Goal: Information Seeking & Learning: Check status

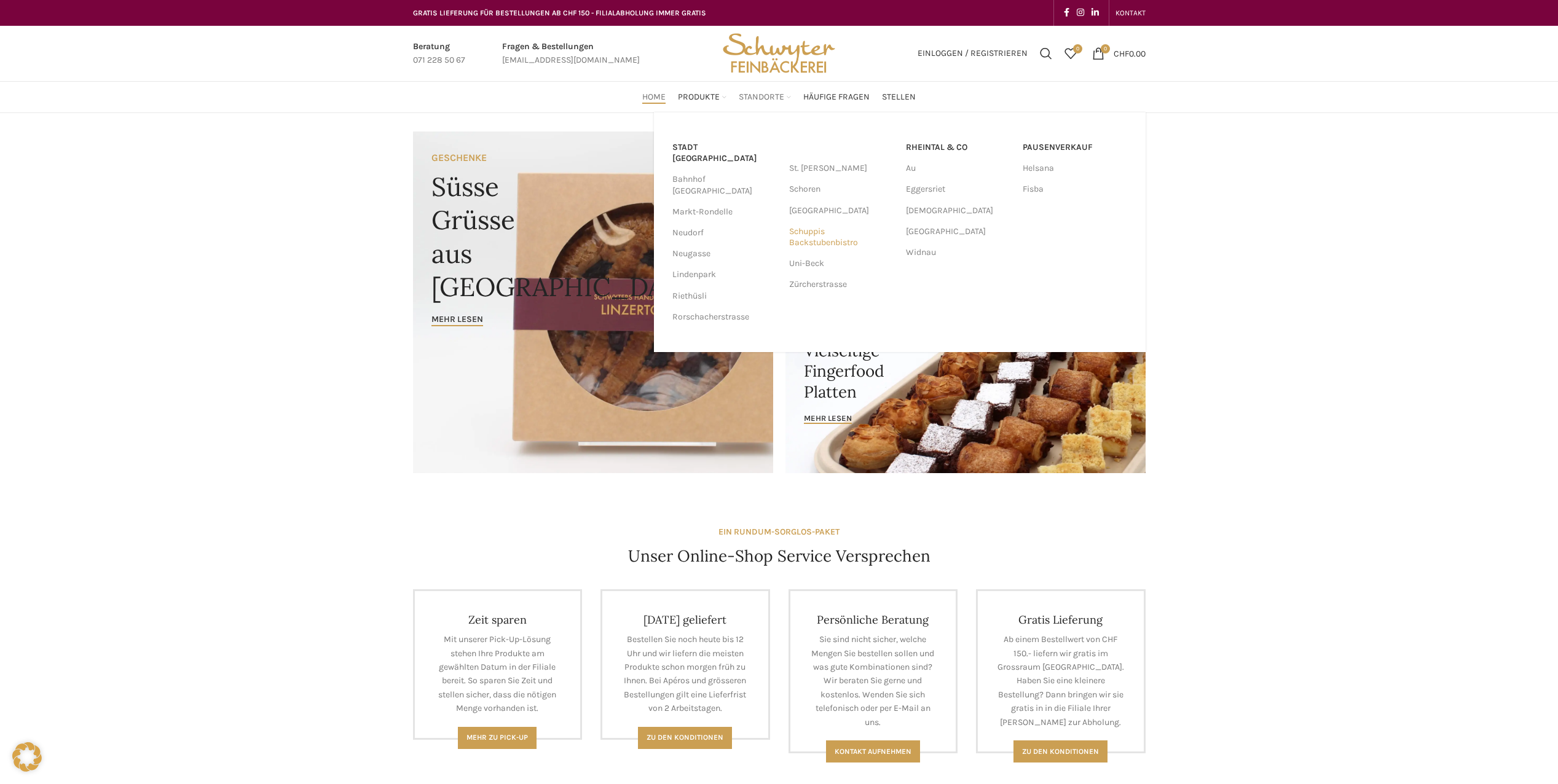
click at [799, 238] on link "Schuppis Backstubenbistro" at bounding box center [841, 237] width 104 height 32
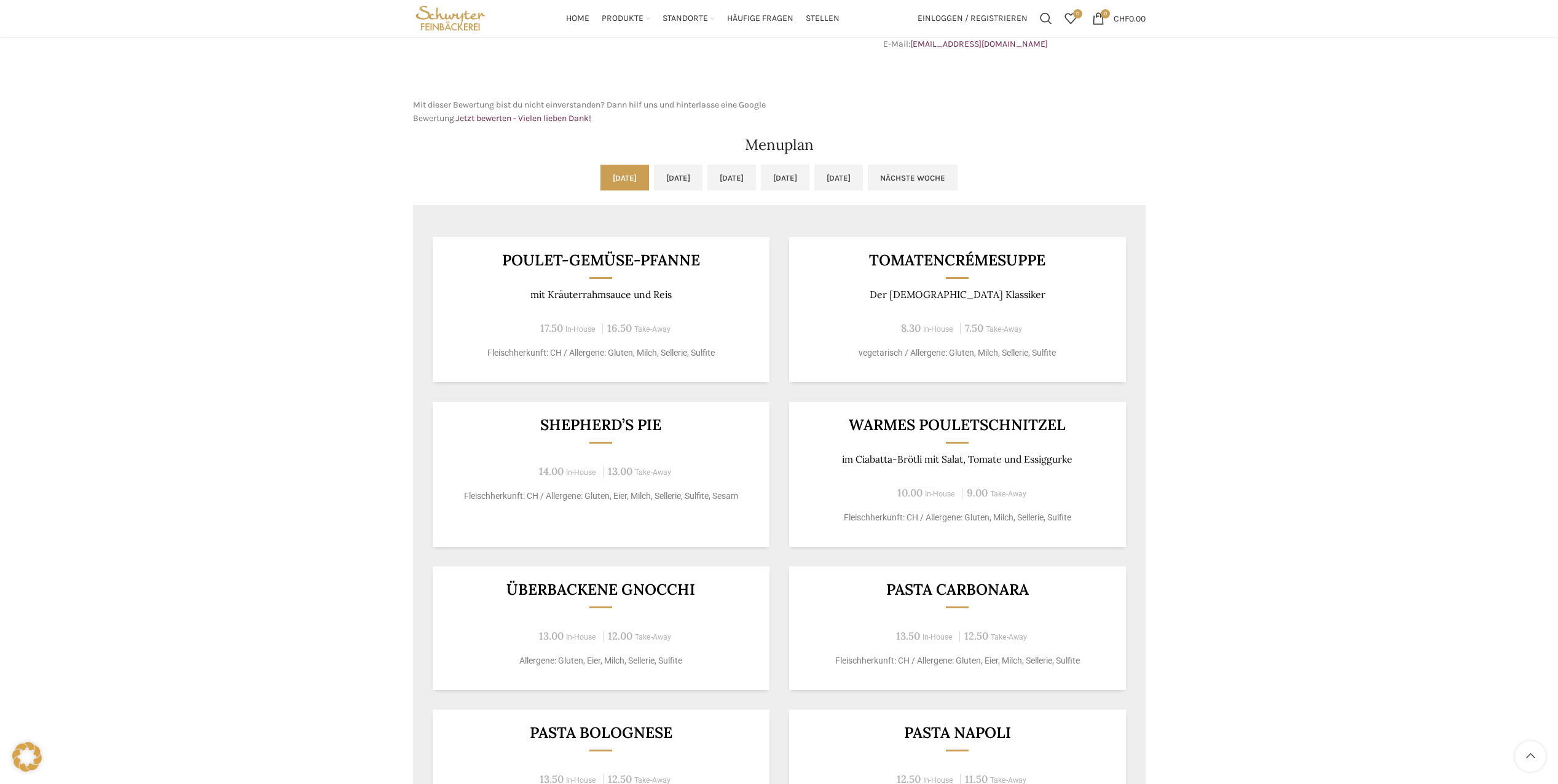
scroll to position [492, 0]
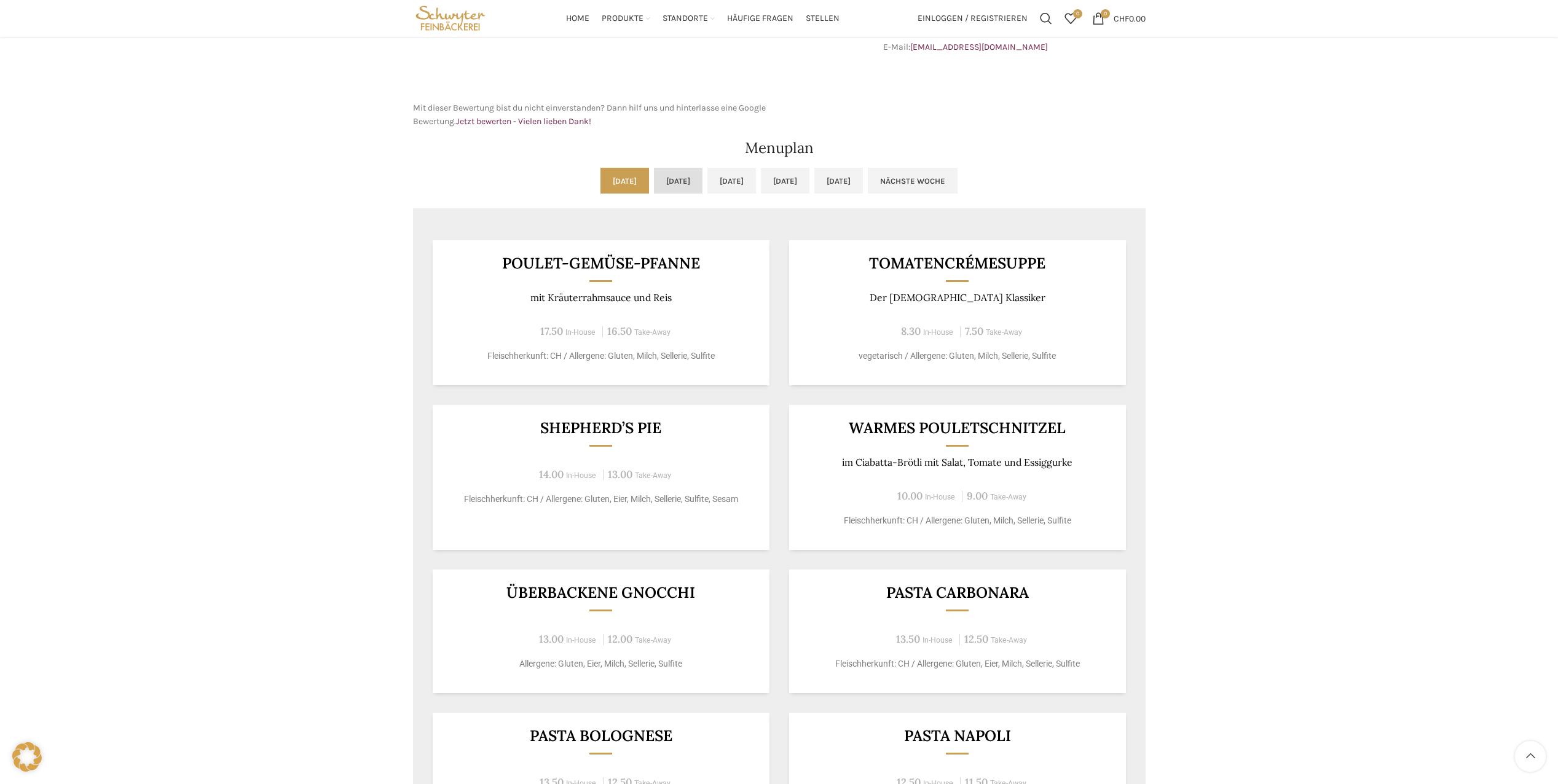
click at [654, 180] on link "[DATE]" at bounding box center [678, 180] width 49 height 26
click at [721, 200] on ul "[DATE] [DATE] [DATE] [DATE] [DATE] Nächste Woche" at bounding box center [779, 188] width 733 height 41
click at [712, 191] on link "[DATE]" at bounding box center [731, 180] width 49 height 26
click at [600, 182] on link "[DATE]" at bounding box center [624, 180] width 49 height 26
click at [654, 187] on link "[DATE]" at bounding box center [678, 180] width 49 height 26
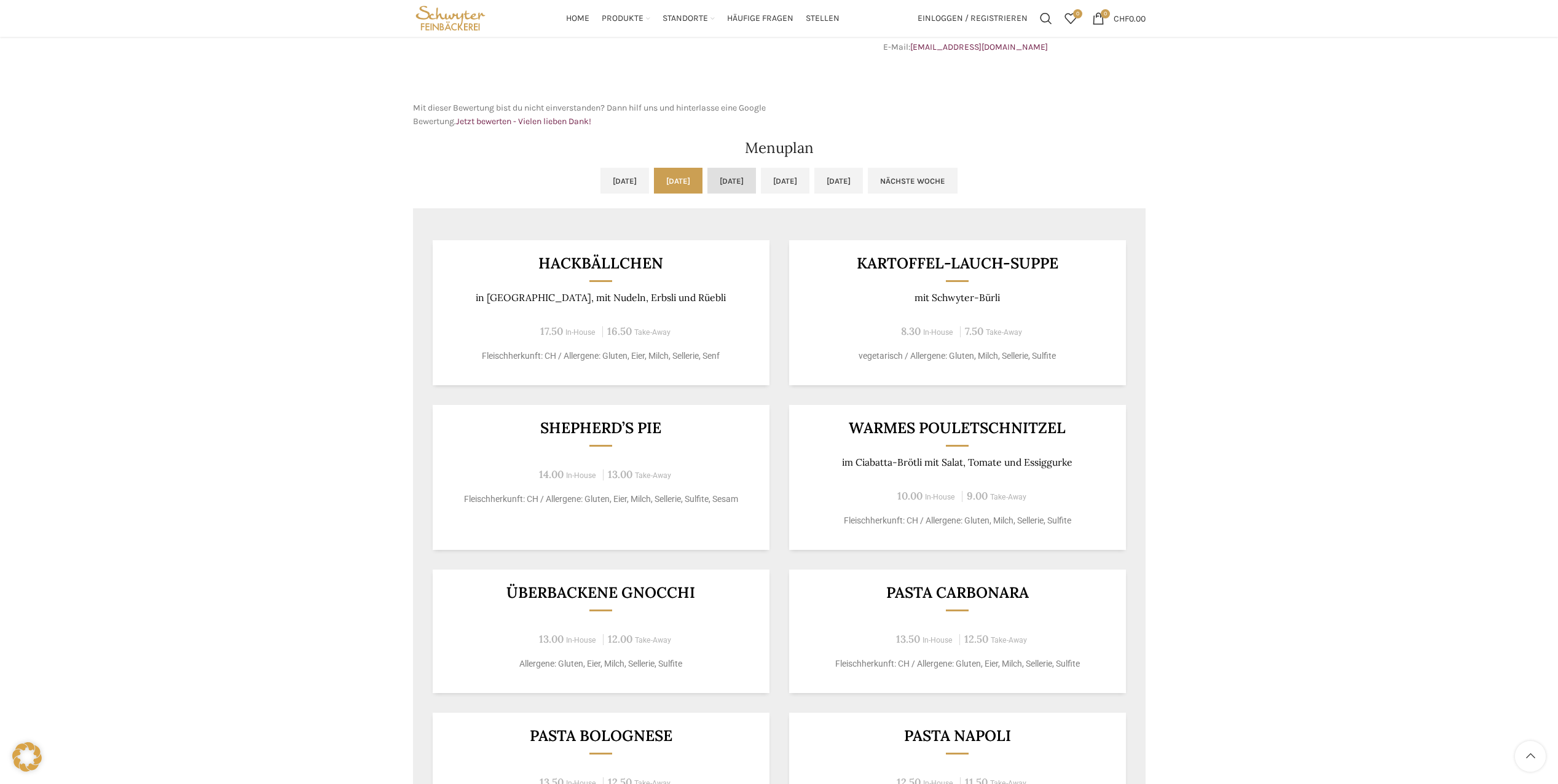
click at [744, 190] on link "[DATE]" at bounding box center [731, 180] width 49 height 26
click at [809, 184] on link "[DATE]" at bounding box center [785, 180] width 49 height 26
click at [863, 182] on link "[DATE]" at bounding box center [838, 180] width 49 height 26
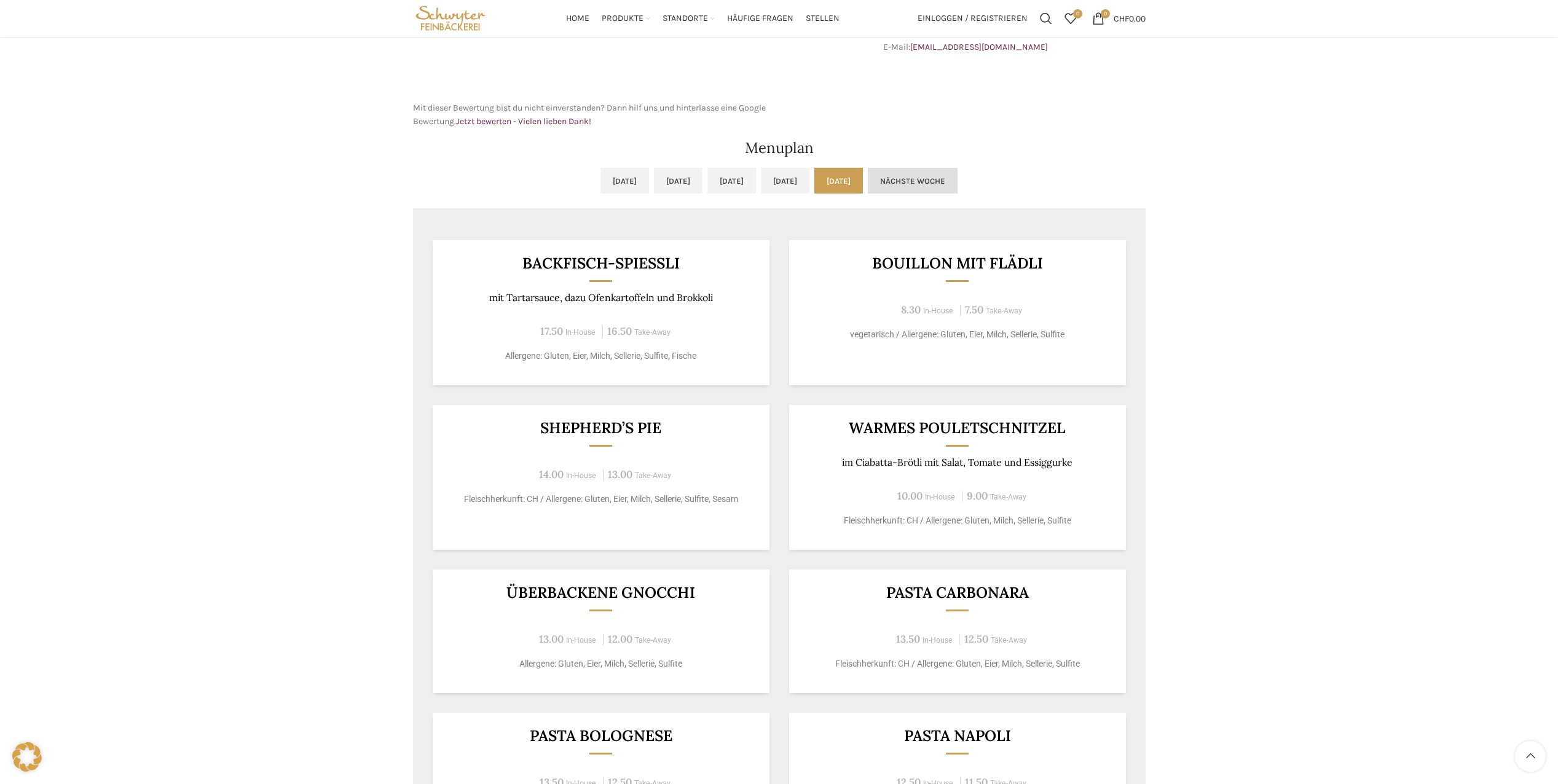
click at [958, 180] on link "Nächste Woche" at bounding box center [912, 180] width 89 height 26
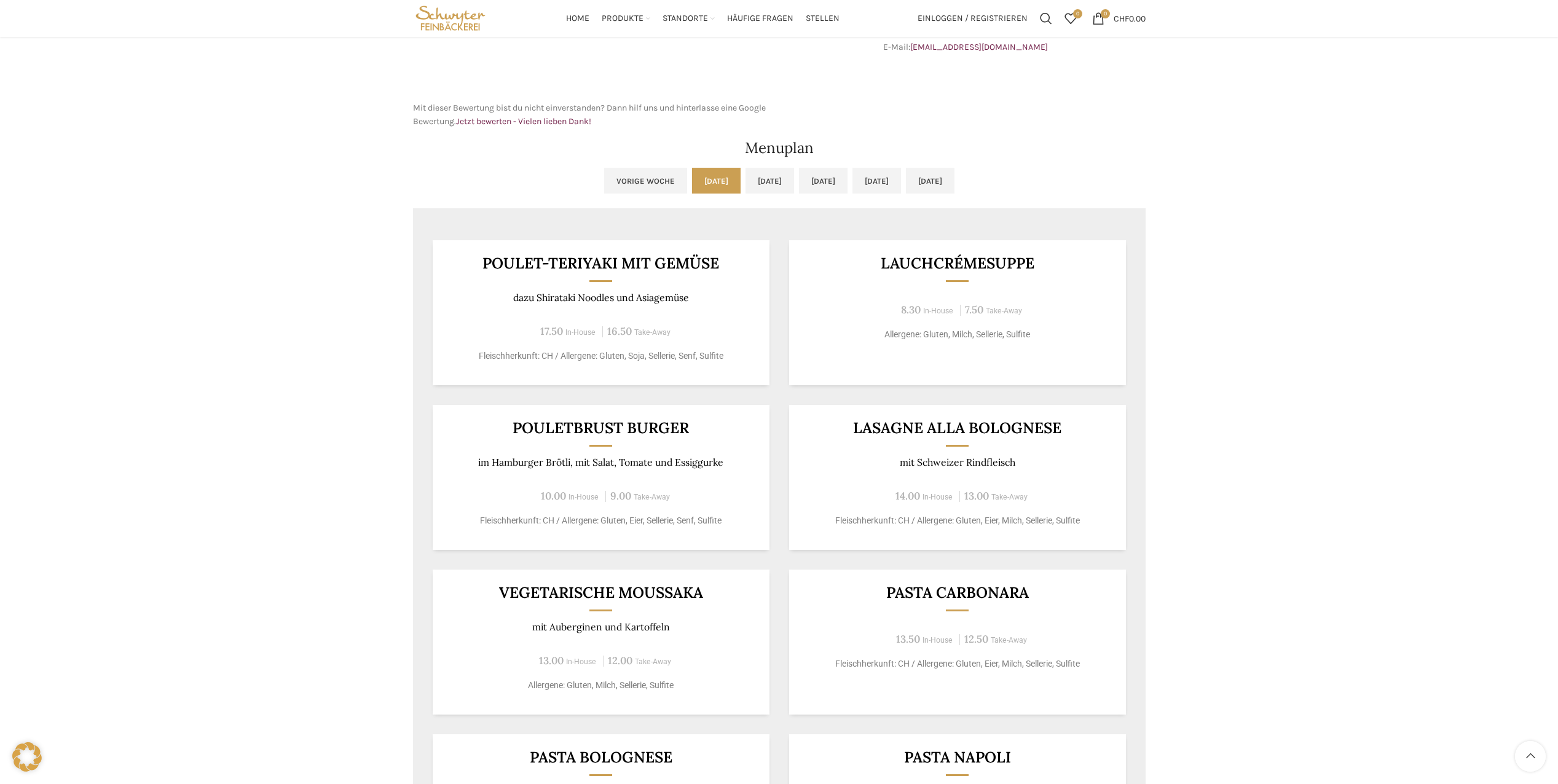
click at [604, 190] on link "Vorige Woche" at bounding box center [646, 180] width 83 height 26
